Goal: Communication & Community: Answer question/provide support

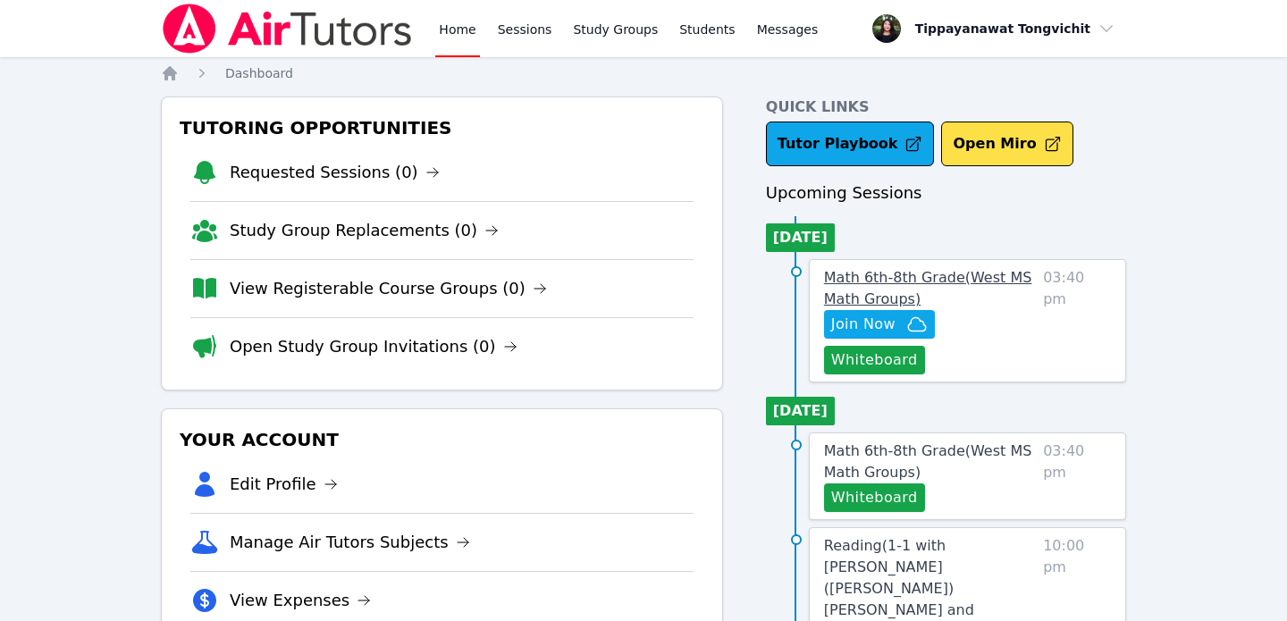
click at [947, 278] on span "Math 6th-8th Grade ( [GEOGRAPHIC_DATA] Math Groups )" at bounding box center [928, 288] width 208 height 38
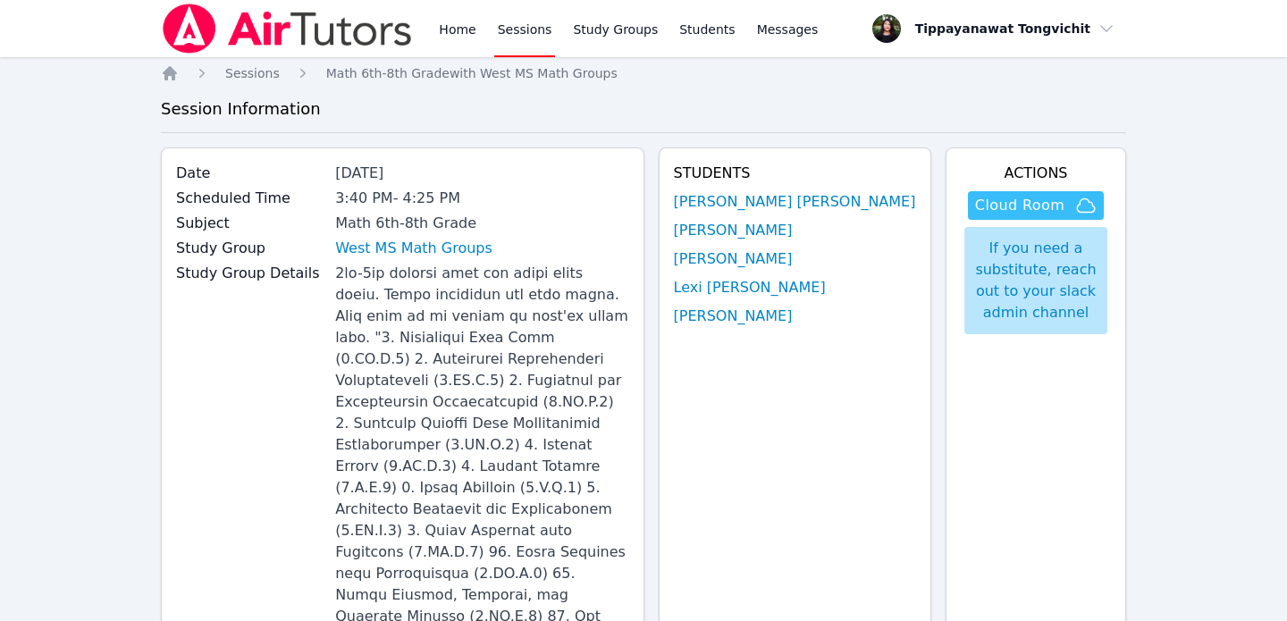
click at [1030, 200] on span "Cloud Room" at bounding box center [1019, 205] width 89 height 21
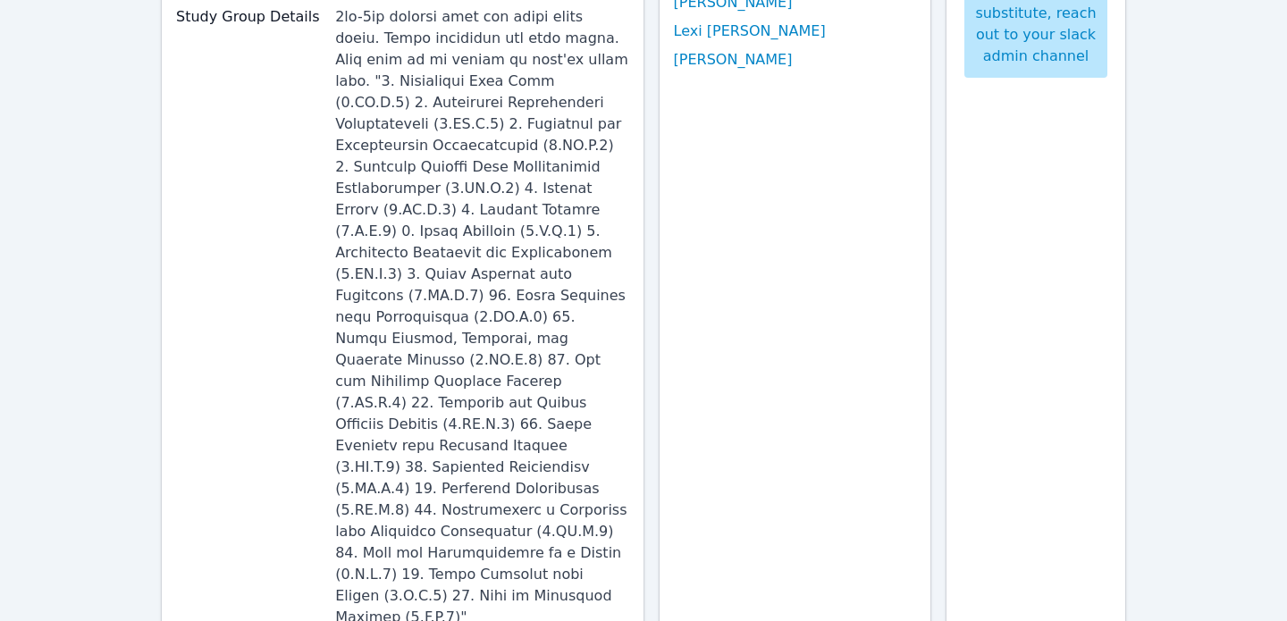
scroll to position [159, 0]
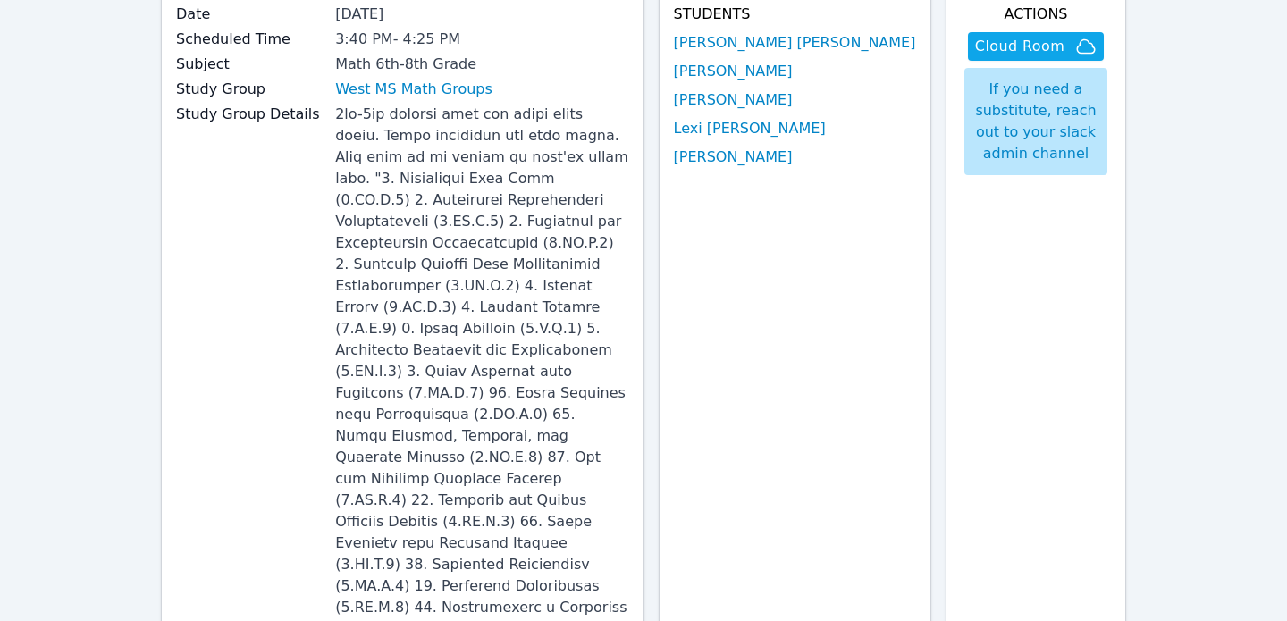
click at [788, 24] on h4 "Students" at bounding box center [795, 14] width 242 height 21
click at [795, 44] on link "[PERSON_NAME] [PERSON_NAME]" at bounding box center [795, 42] width 242 height 21
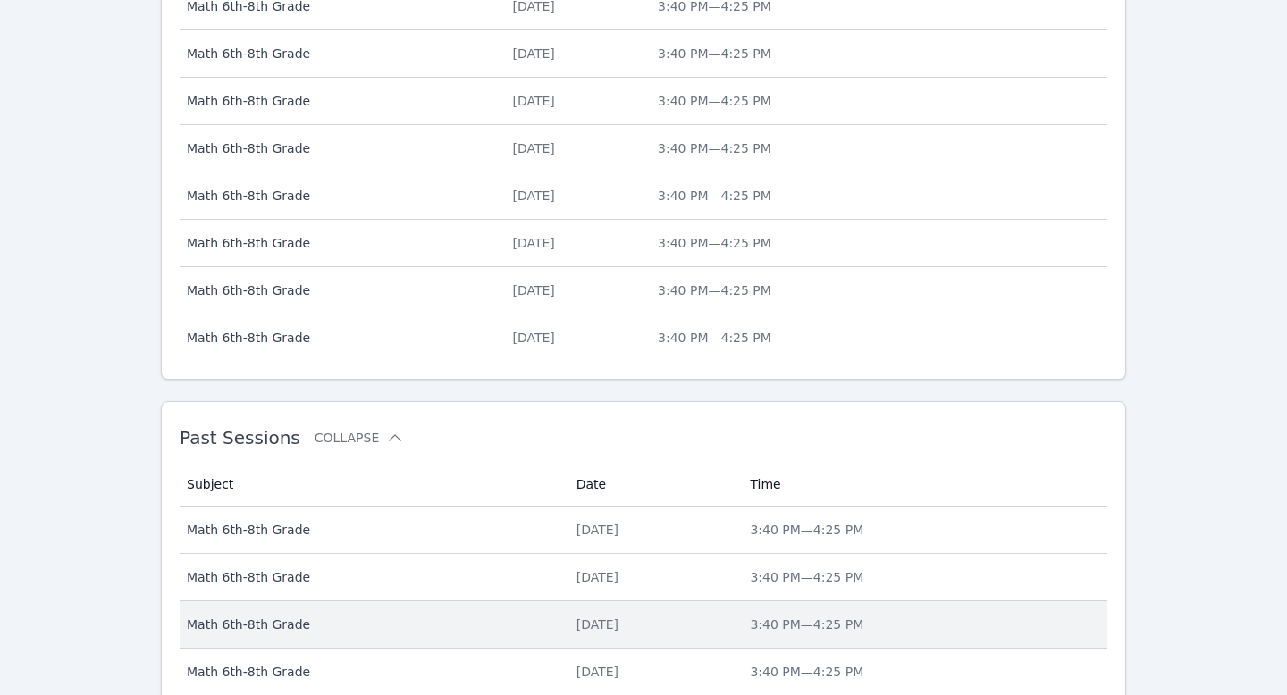
scroll to position [778, 0]
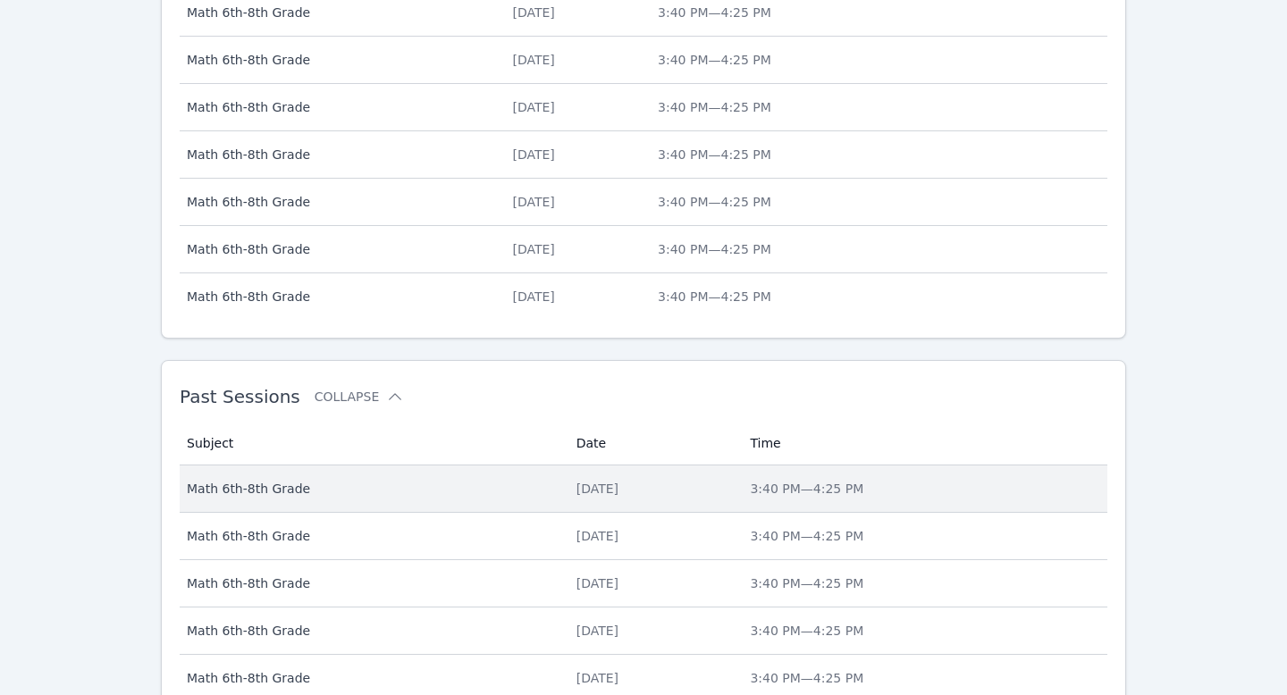
click at [680, 477] on td "Date [DATE]" at bounding box center [653, 488] width 174 height 47
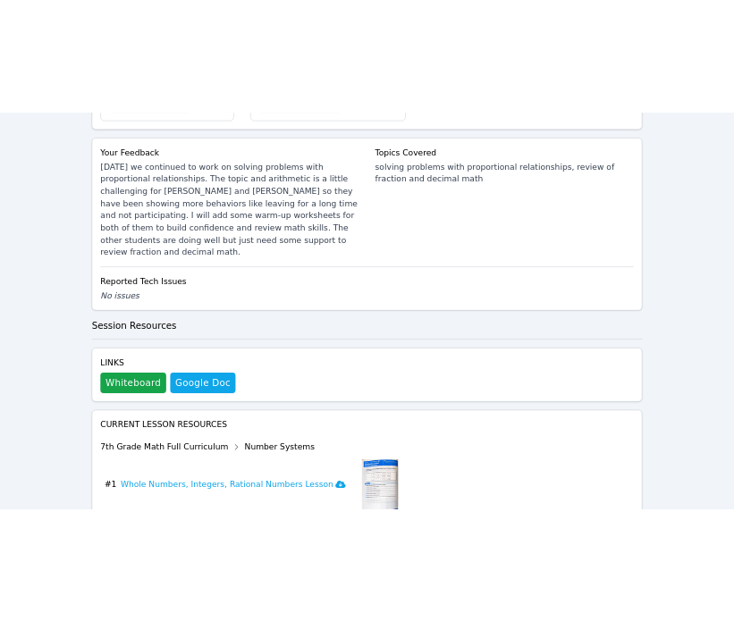
scroll to position [1455, 0]
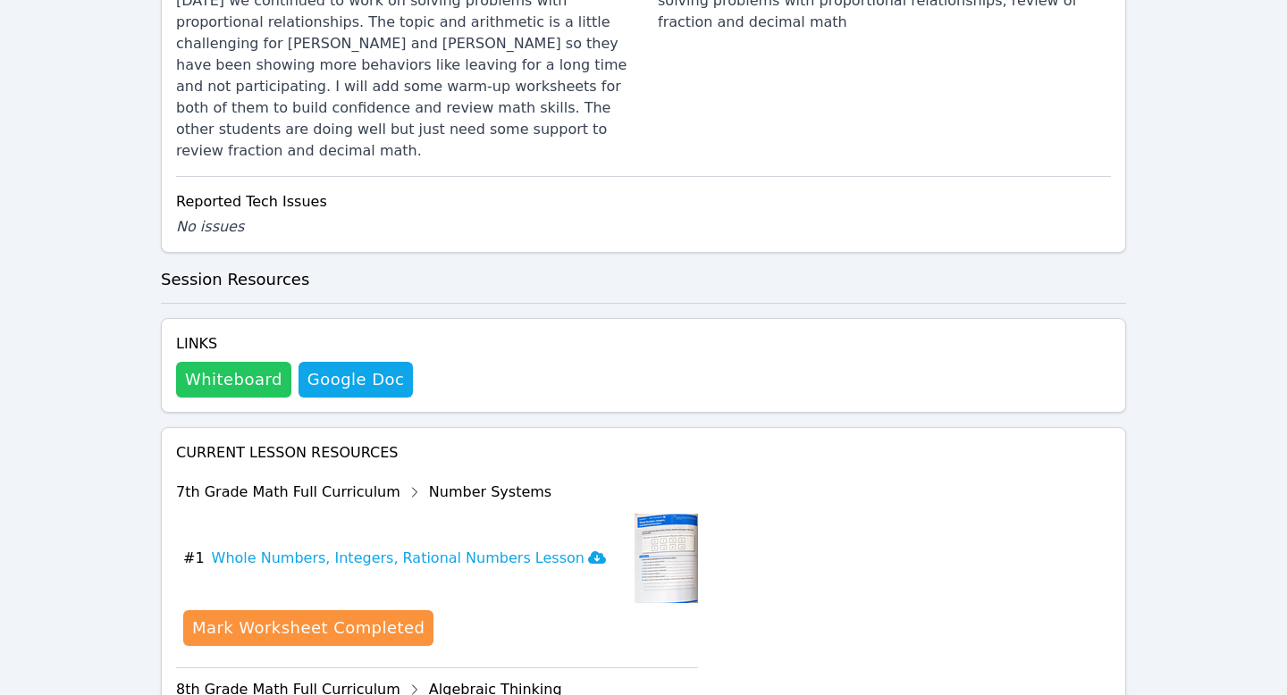
click at [234, 362] on button "Whiteboard" at bounding box center [233, 380] width 115 height 36
